Goal: Task Accomplishment & Management: Use online tool/utility

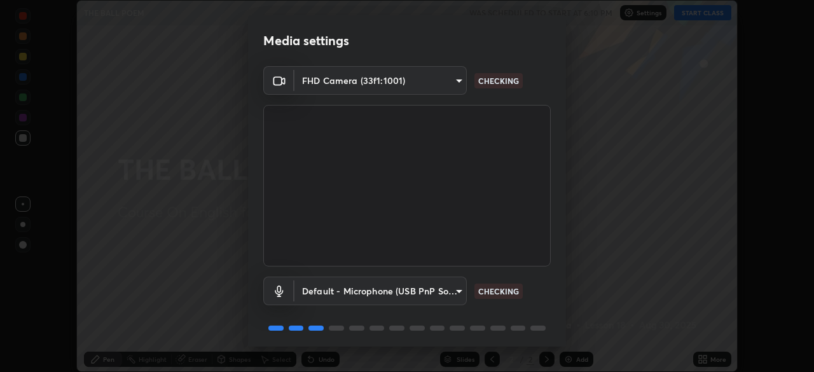
scroll to position [45, 0]
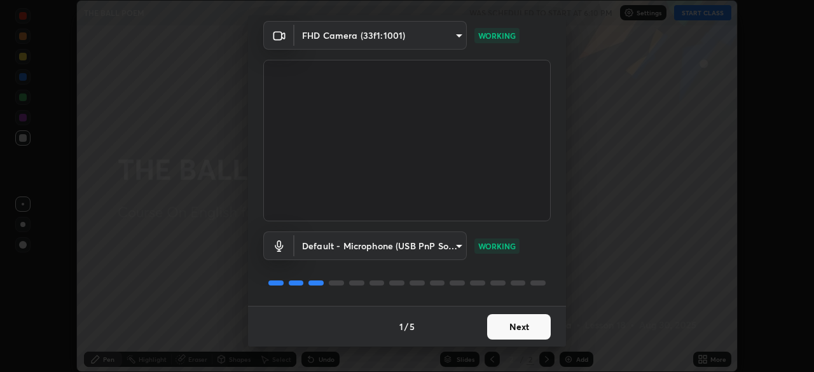
click at [519, 325] on button "Next" at bounding box center [519, 326] width 64 height 25
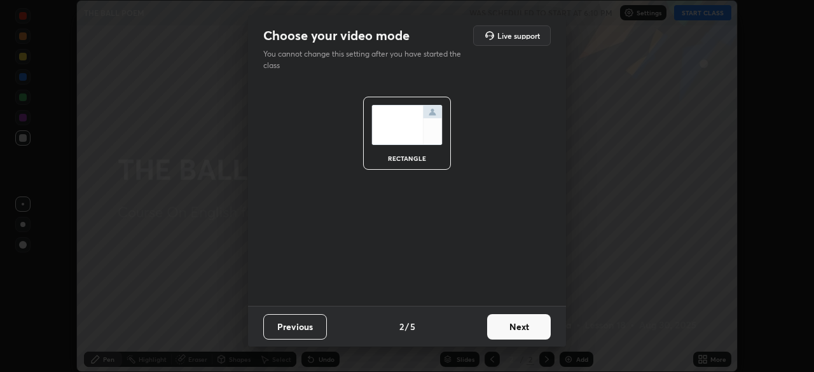
scroll to position [0, 0]
click at [521, 328] on button "Next" at bounding box center [519, 326] width 64 height 25
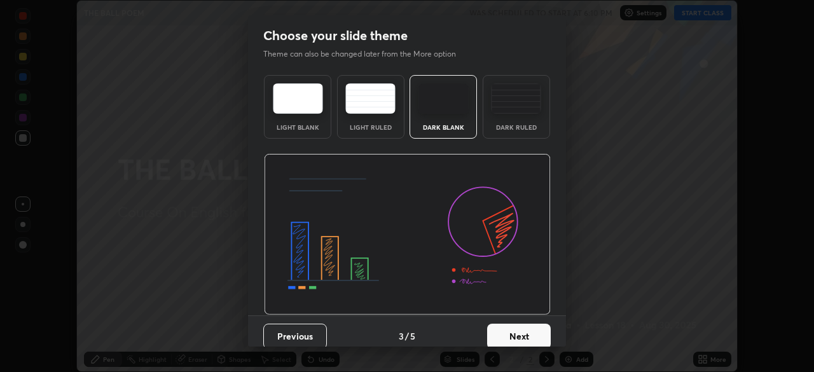
scroll to position [10, 0]
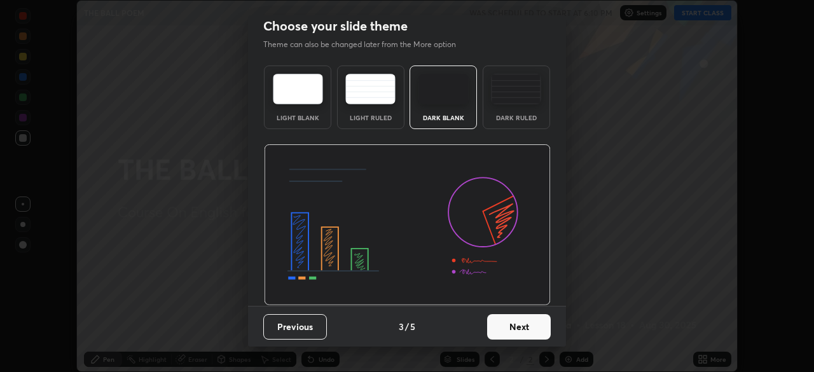
click at [517, 323] on button "Next" at bounding box center [519, 326] width 64 height 25
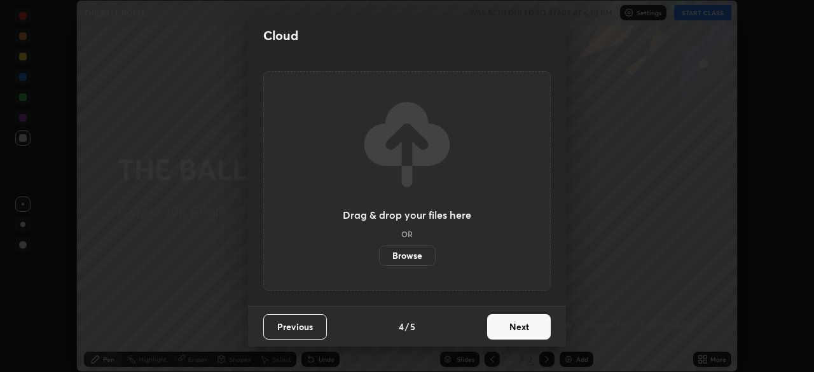
click at [409, 256] on label "Browse" at bounding box center [407, 255] width 57 height 20
click at [379, 256] on input "Browse" at bounding box center [379, 255] width 0 height 20
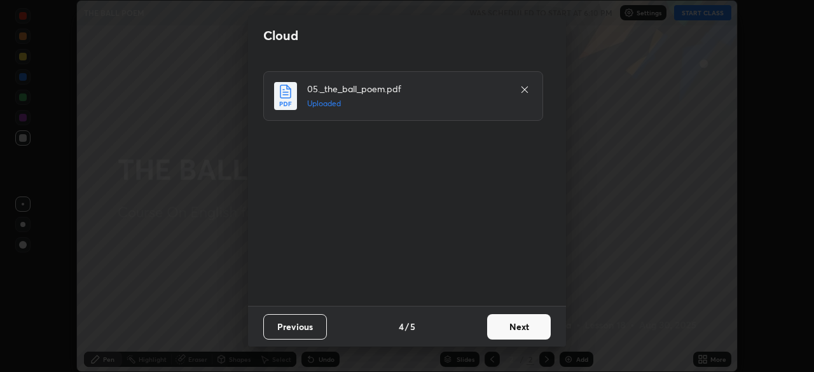
click at [534, 314] on button "Next" at bounding box center [519, 326] width 64 height 25
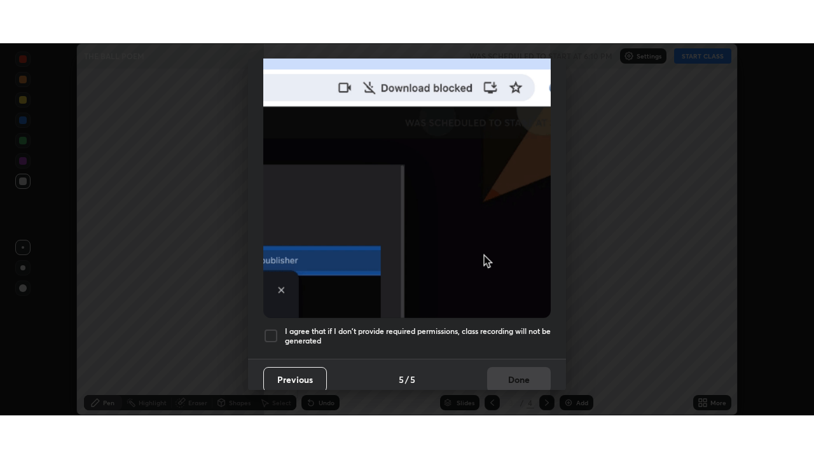
scroll to position [302, 0]
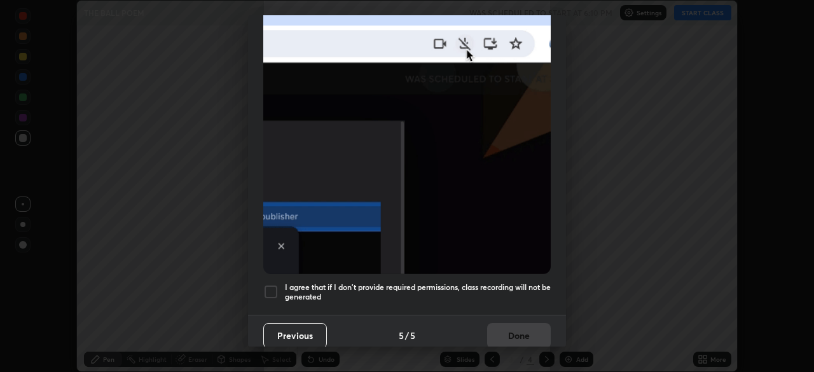
click at [267, 291] on div at bounding box center [270, 291] width 15 height 15
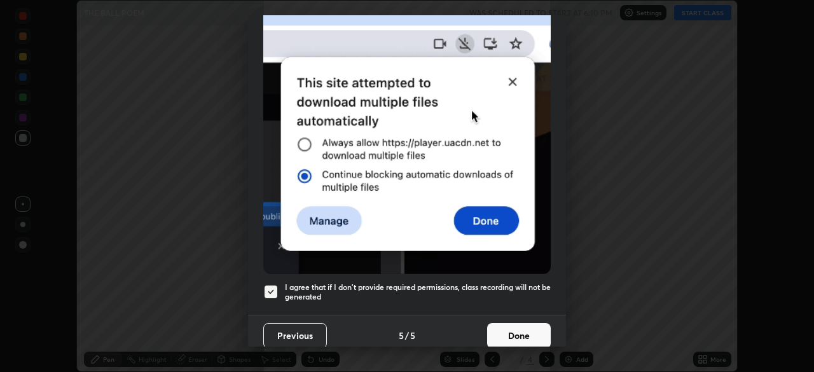
click at [519, 325] on button "Done" at bounding box center [519, 335] width 64 height 25
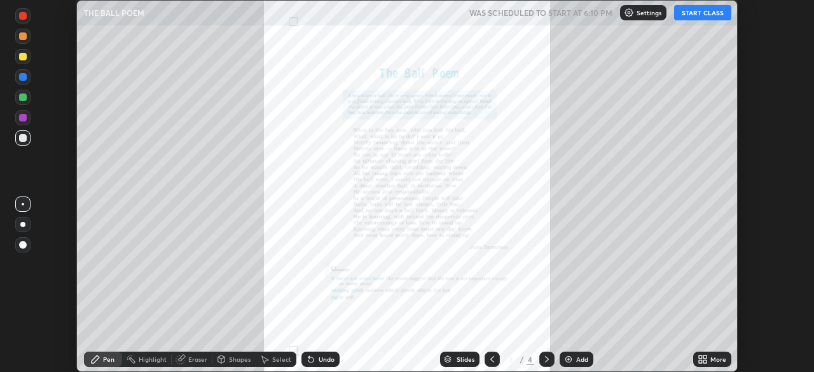
click at [704, 357] on icon at bounding box center [704, 356] width 3 height 3
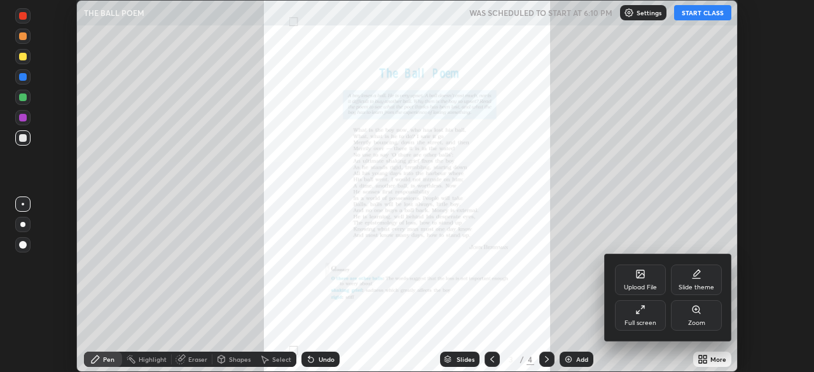
click at [650, 324] on div "Full screen" at bounding box center [640, 323] width 32 height 6
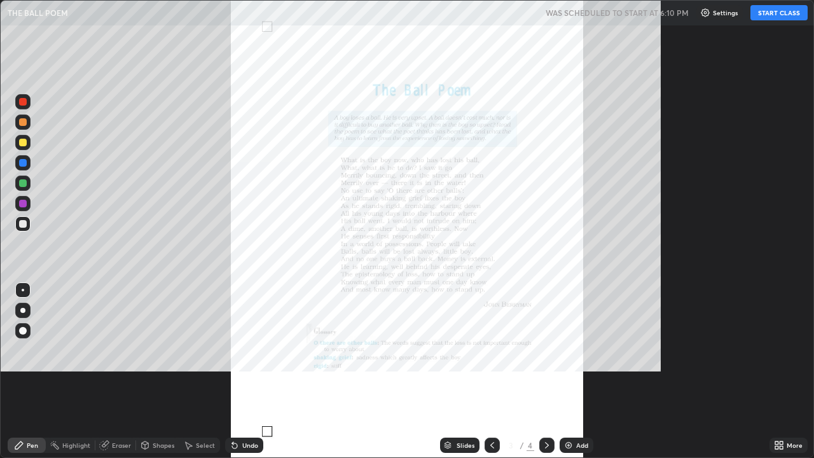
scroll to position [458, 814]
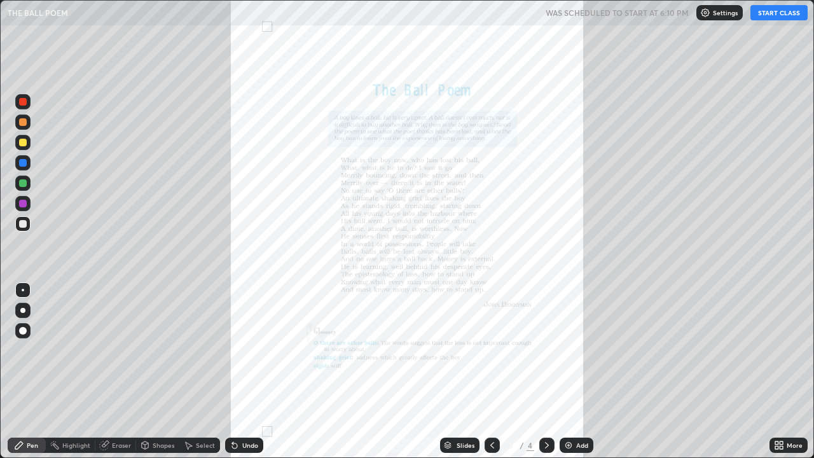
click at [777, 17] on button "START CLASS" at bounding box center [778, 12] width 57 height 15
